Goal: Task Accomplishment & Management: Complete application form

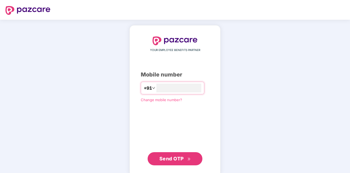
type input "**********"
click at [178, 156] on span "Send OTP" at bounding box center [171, 158] width 24 height 6
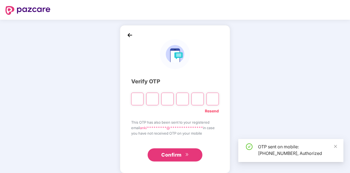
type input "*"
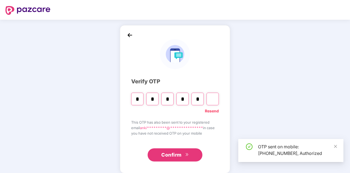
type input "*"
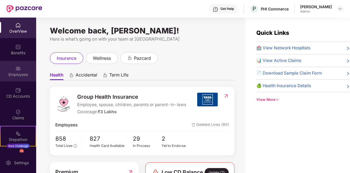
click at [15, 72] on div "Employees" at bounding box center [18, 74] width 36 height 5
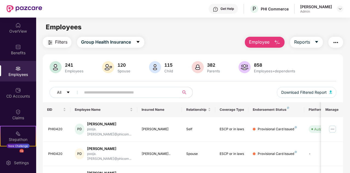
click at [262, 41] on span "Employee" at bounding box center [259, 42] width 21 height 7
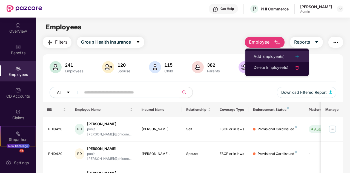
click at [271, 58] on div "Add Employee(s)" at bounding box center [269, 56] width 31 height 7
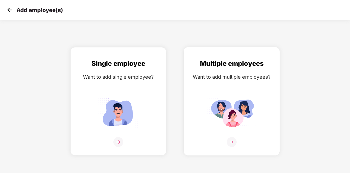
click at [233, 109] on img at bounding box center [231, 113] width 49 height 34
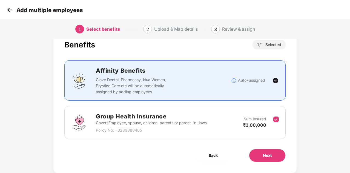
scroll to position [29, 0]
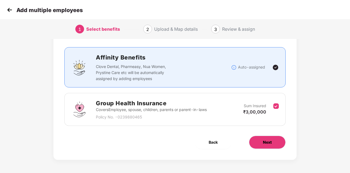
click at [272, 142] on button "Next" at bounding box center [267, 142] width 37 height 13
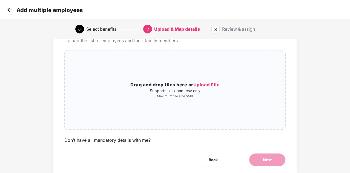
scroll to position [0, 0]
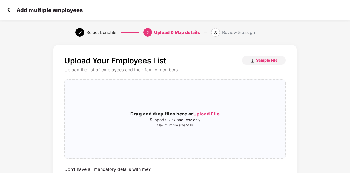
click at [317, 73] on div "Upload Your Employees List Sample File Upload the list of employees and their f…" at bounding box center [175, 131] width 292 height 178
click at [201, 114] on span "Upload File" at bounding box center [206, 113] width 27 height 5
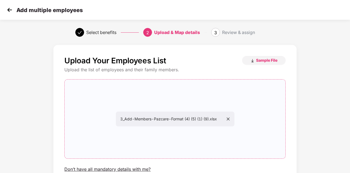
scroll to position [19, 0]
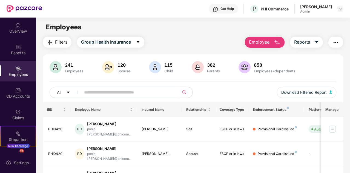
click at [262, 36] on main "Employees Filters Group Health Insurance Employee Reports 241 Employees 120 Spo…" at bounding box center [193, 104] width 314 height 173
click at [261, 40] on span "Employee" at bounding box center [259, 42] width 21 height 7
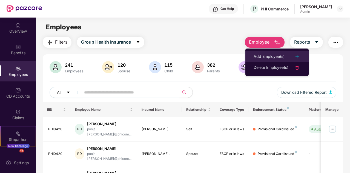
click at [265, 55] on div "Add Employee(s)" at bounding box center [269, 56] width 31 height 7
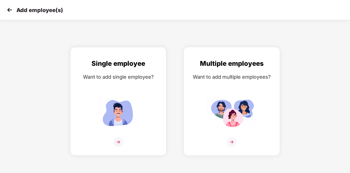
click at [230, 112] on img at bounding box center [231, 113] width 49 height 34
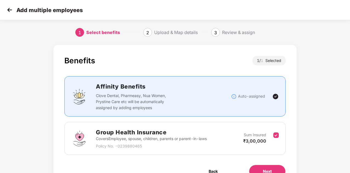
scroll to position [29, 0]
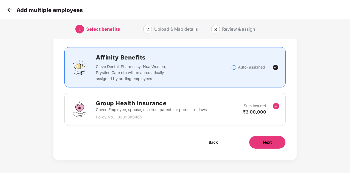
click at [262, 140] on button "Next" at bounding box center [267, 142] width 37 height 13
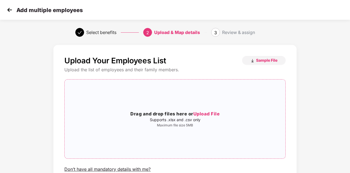
click at [208, 112] on span "Upload File" at bounding box center [206, 113] width 27 height 5
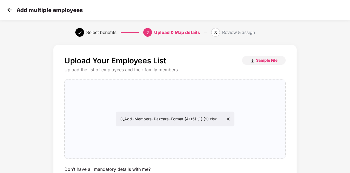
scroll to position [47, 0]
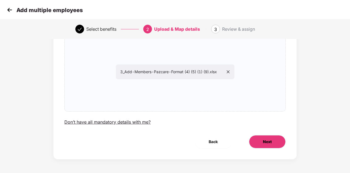
click at [267, 142] on span "Next" at bounding box center [267, 142] width 9 height 6
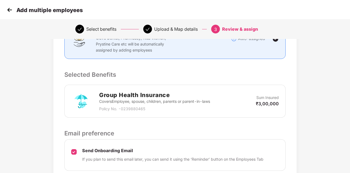
scroll to position [137, 0]
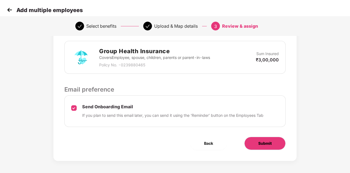
click at [270, 140] on span "Submit" at bounding box center [264, 143] width 13 height 6
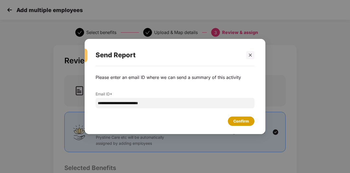
click at [244, 121] on div "Confirm" at bounding box center [241, 121] width 16 height 6
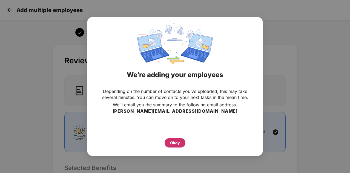
click at [172, 141] on div "Okay" at bounding box center [175, 143] width 10 height 6
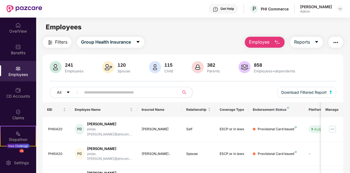
click at [262, 42] on span "Employee" at bounding box center [259, 42] width 21 height 7
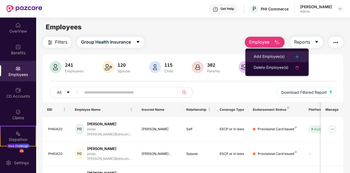
click at [265, 56] on div "Add Employee(s)" at bounding box center [269, 56] width 31 height 7
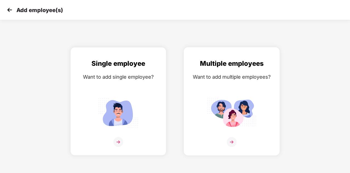
click at [220, 115] on img at bounding box center [231, 113] width 49 height 34
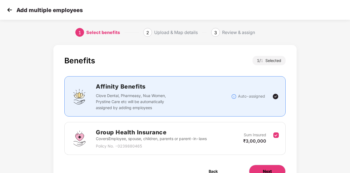
click at [269, 168] on span "Next" at bounding box center [267, 171] width 9 height 6
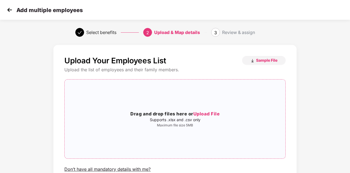
click at [210, 114] on span "Upload File" at bounding box center [206, 113] width 27 height 5
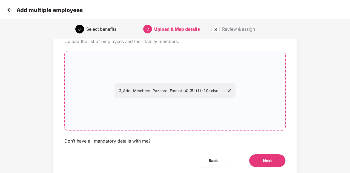
scroll to position [47, 0]
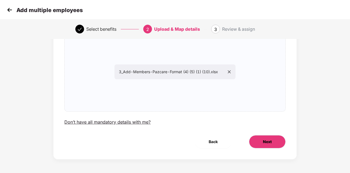
click at [266, 138] on button "Next" at bounding box center [267, 141] width 37 height 13
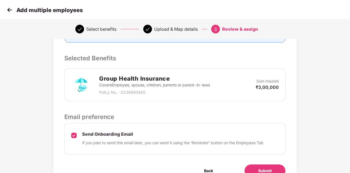
scroll to position [138, 0]
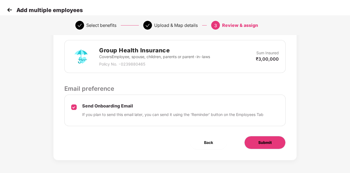
click at [266, 141] on span "Submit" at bounding box center [264, 142] width 13 height 6
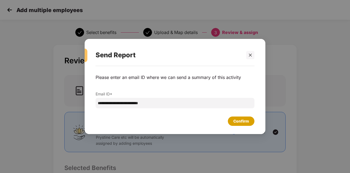
click at [242, 117] on div "Confirm" at bounding box center [241, 120] width 27 height 9
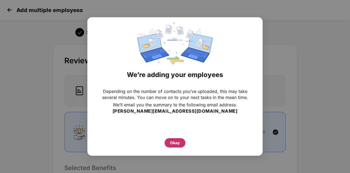
click at [178, 143] on div "Okay" at bounding box center [175, 143] width 10 height 6
